Goal: Entertainment & Leisure: Consume media (video, audio)

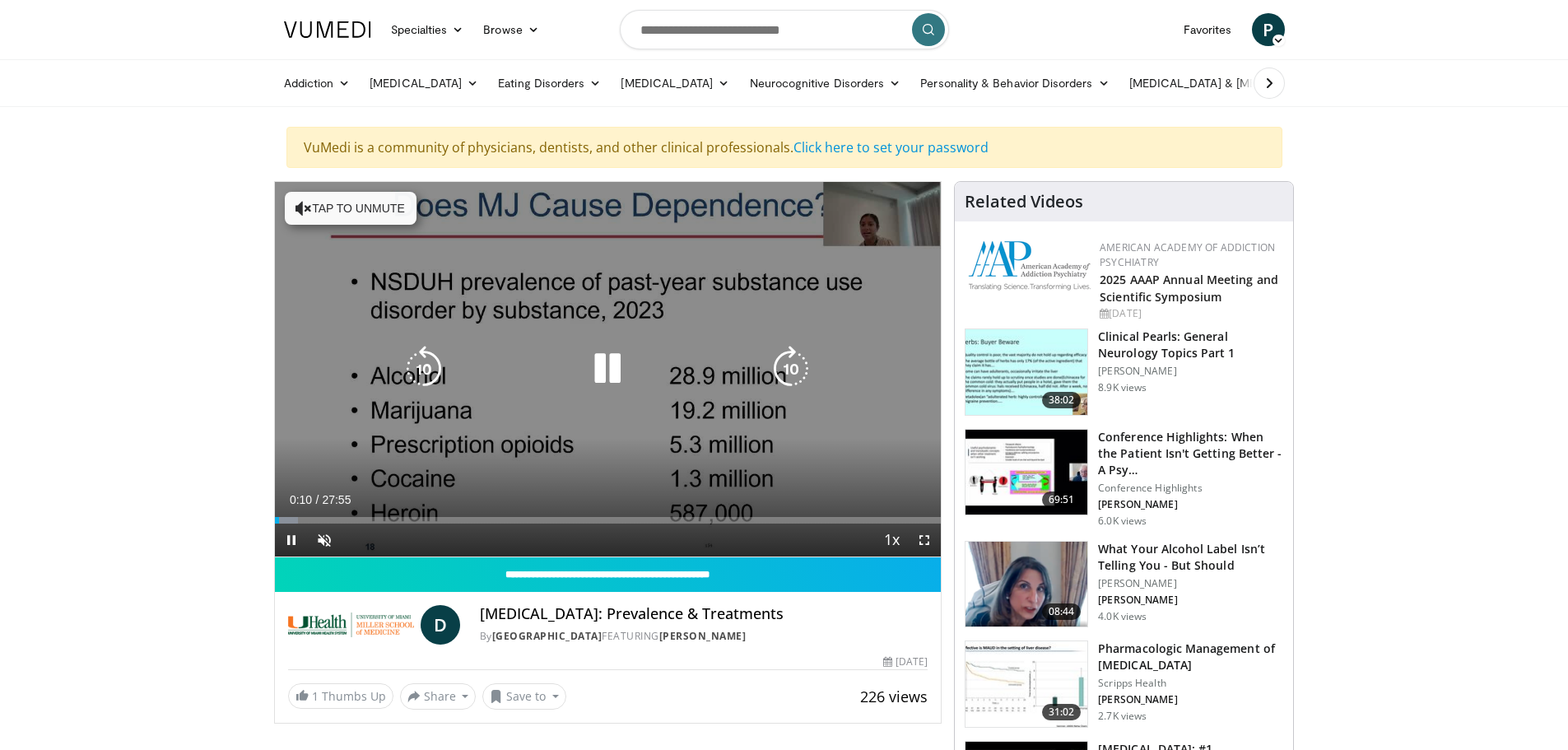
click at [322, 211] on button "Tap to unmute" at bounding box center [351, 208] width 131 height 33
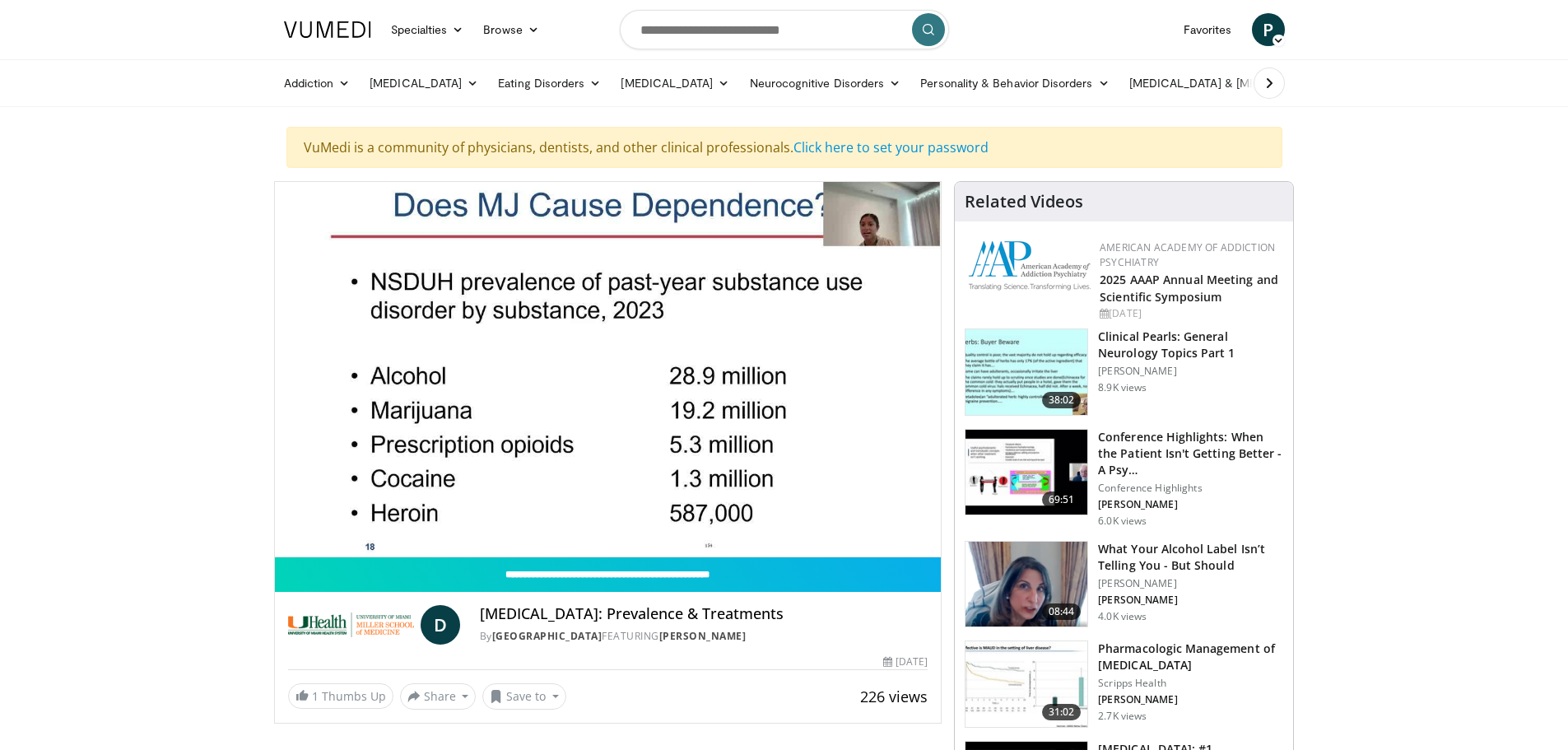
click at [1271, 28] on span "P" at bounding box center [1268, 29] width 33 height 33
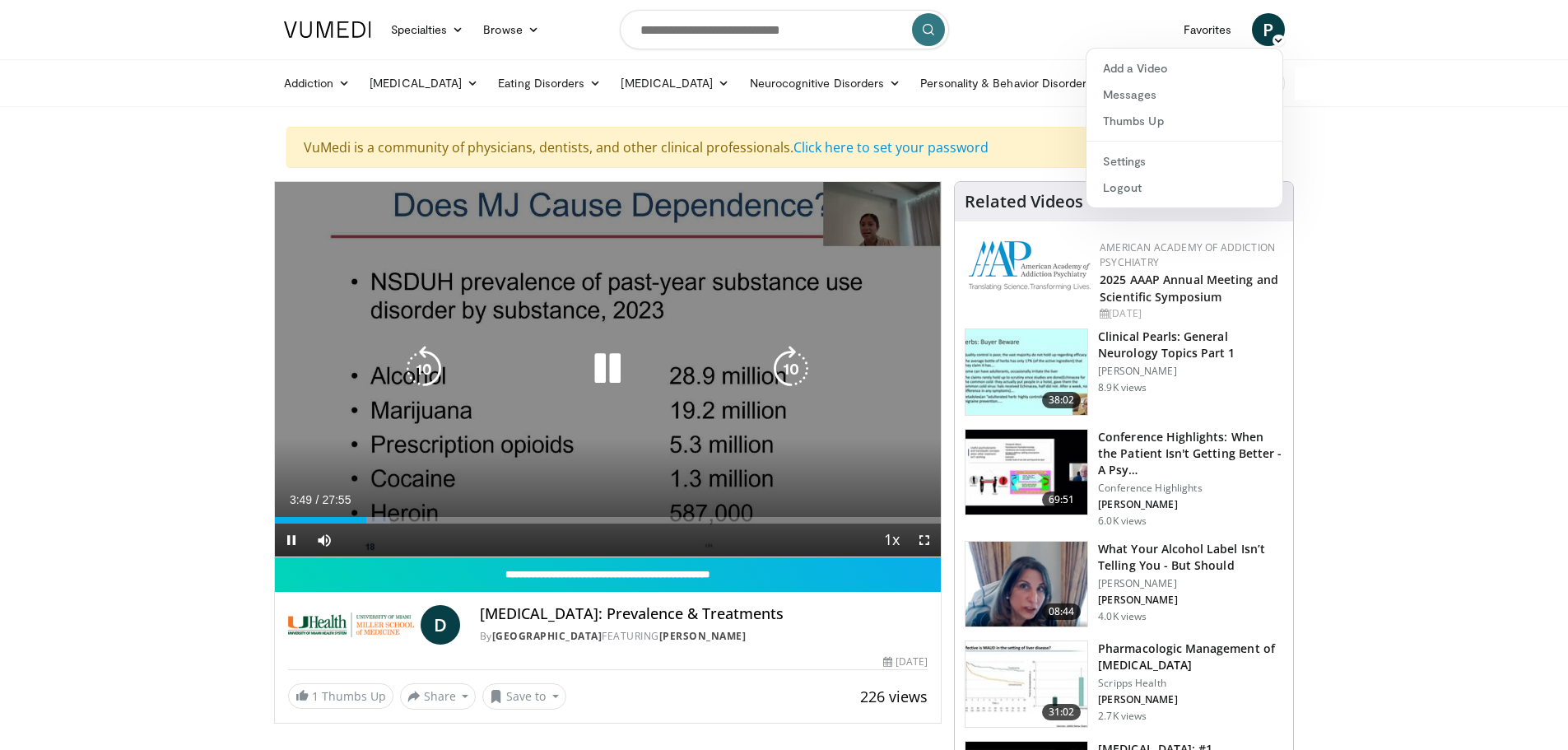
click at [606, 374] on icon "Video Player" at bounding box center [608, 369] width 46 height 46
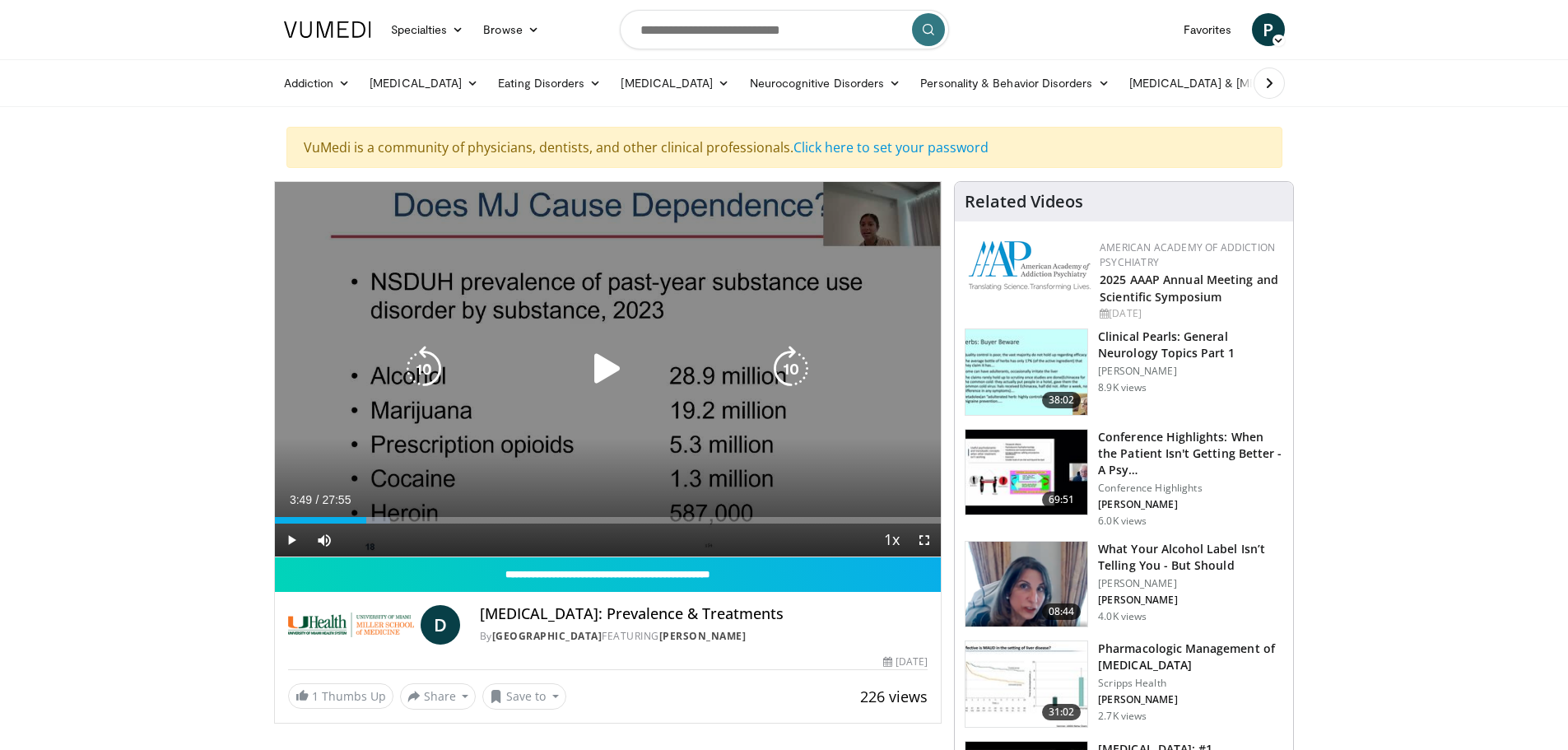
click at [599, 371] on icon "Video Player" at bounding box center [608, 369] width 46 height 46
click at [612, 360] on icon "Video Player" at bounding box center [608, 369] width 46 height 46
